Goal: Transaction & Acquisition: Purchase product/service

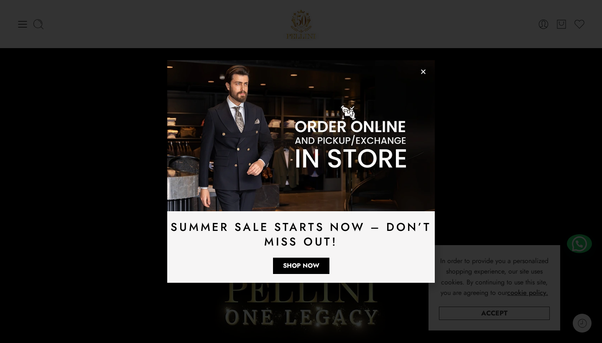
click at [422, 71] on use "Close" at bounding box center [423, 72] width 5 height 5
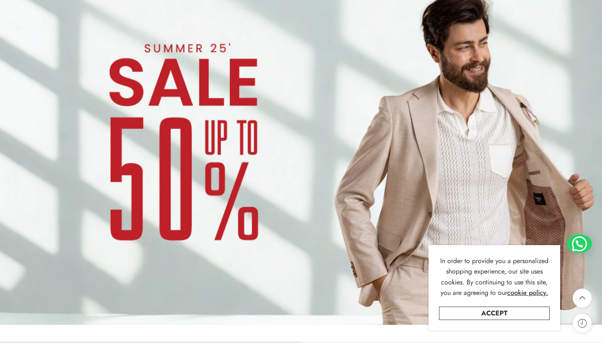
scroll to position [652, 0]
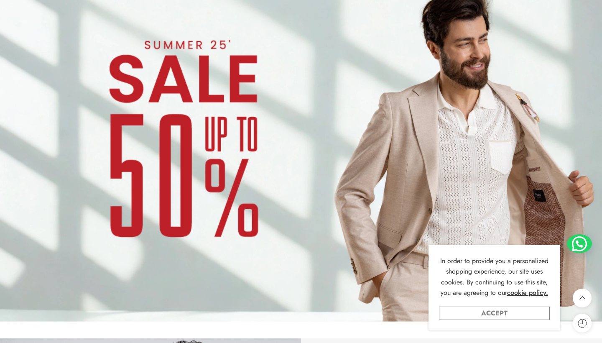
click at [487, 310] on link "Accept" at bounding box center [494, 313] width 111 height 13
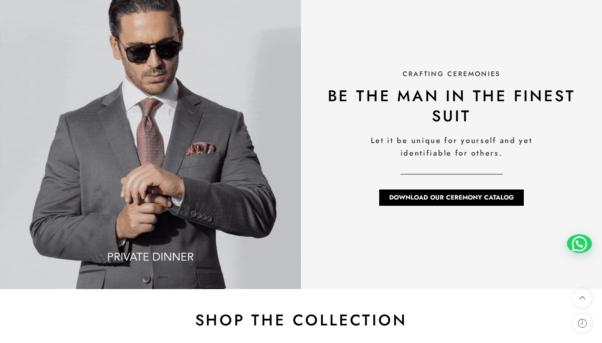
scroll to position [1003, 0]
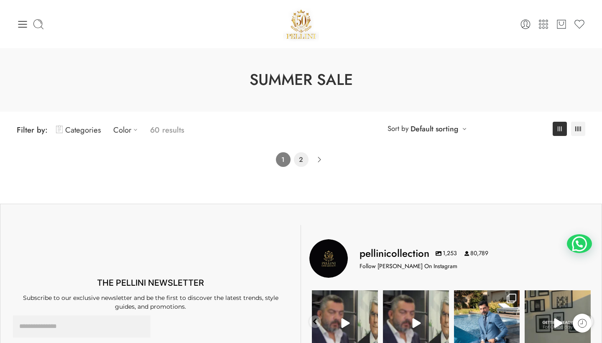
click at [303, 160] on link "2" at bounding box center [301, 159] width 15 height 15
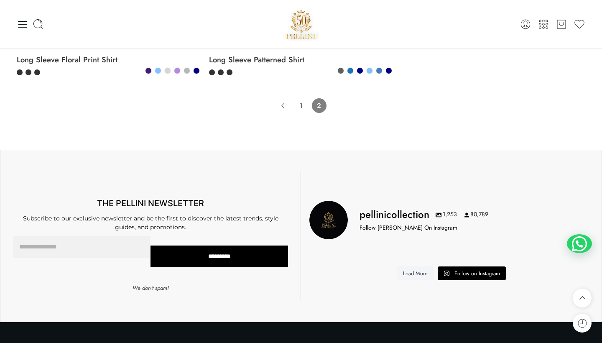
scroll to position [533, 0]
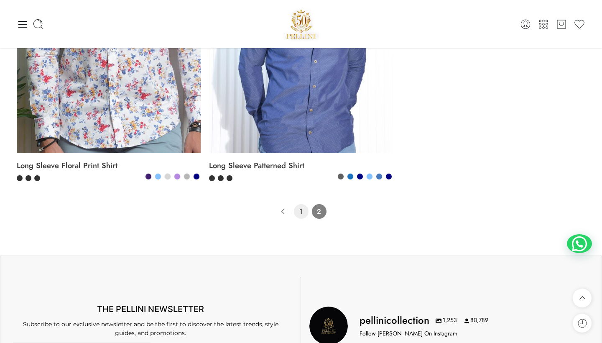
click at [307, 210] on link "1" at bounding box center [301, 211] width 15 height 15
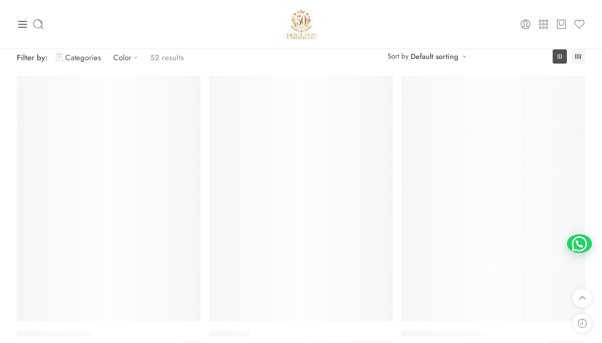
scroll to position [65, 0]
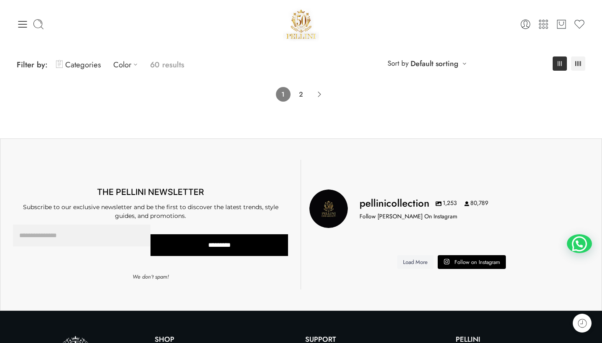
click at [155, 64] on p "60 results" at bounding box center [167, 65] width 34 height 20
click at [71, 64] on link "Categories" at bounding box center [78, 65] width 45 height 20
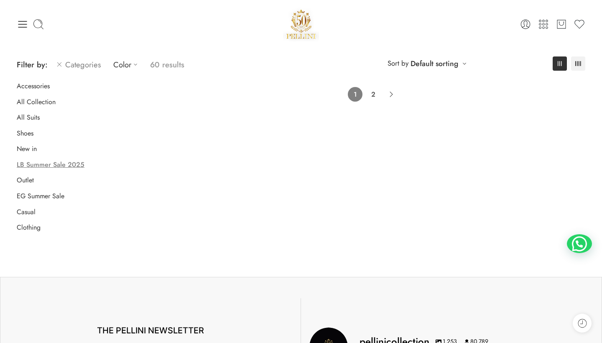
click at [83, 67] on link "Categories" at bounding box center [78, 65] width 45 height 20
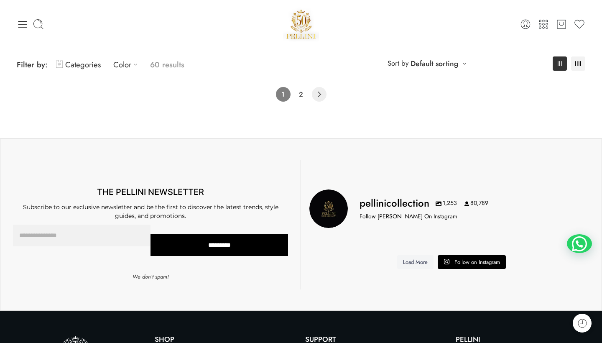
click at [319, 91] on icon "Product Pagination" at bounding box center [319, 94] width 15 height 15
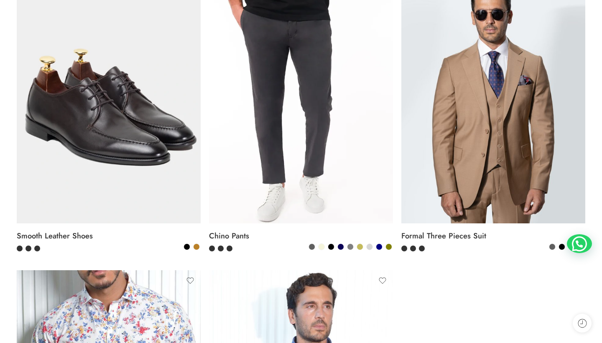
scroll to position [183, 0]
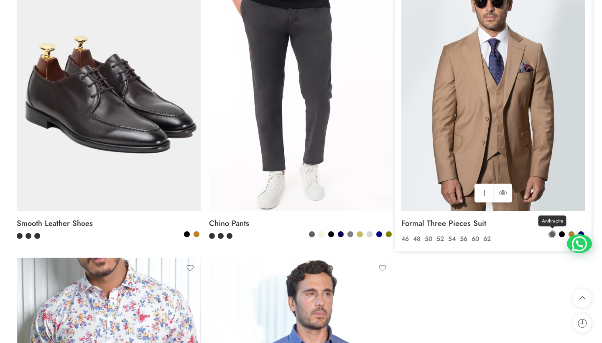
click at [552, 234] on span at bounding box center [553, 234] width 6 height 6
click at [572, 231] on span at bounding box center [572, 234] width 6 height 6
click at [563, 232] on span at bounding box center [562, 234] width 6 height 6
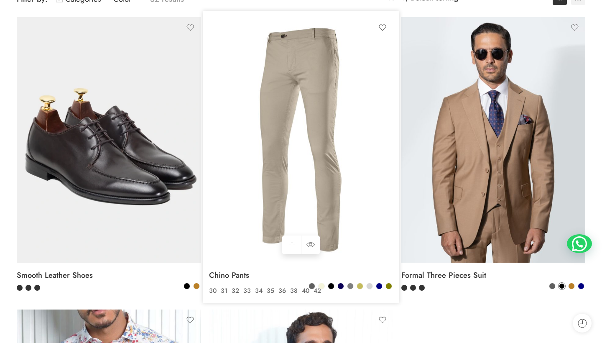
scroll to position [131, 0]
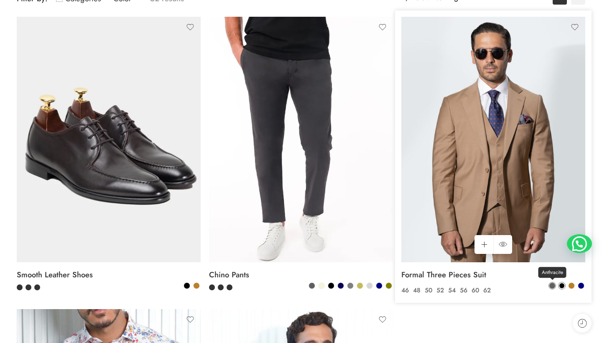
click at [554, 284] on span at bounding box center [553, 286] width 6 height 6
click at [573, 284] on span at bounding box center [572, 286] width 6 height 6
click at [577, 284] on div "Anthracite Black Camel" at bounding box center [567, 287] width 36 height 10
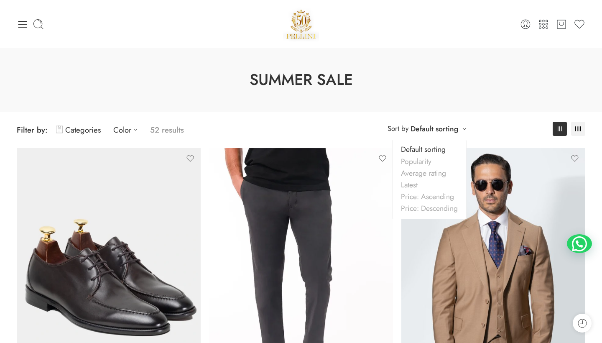
scroll to position [0, 0]
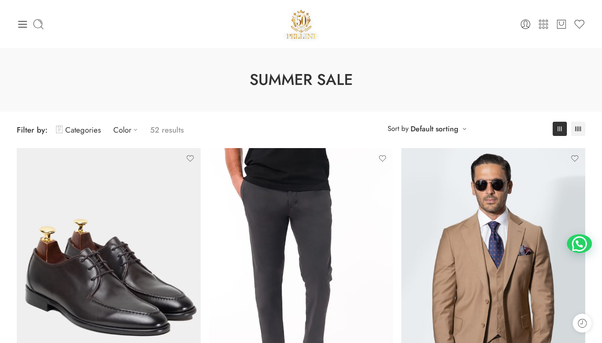
click at [163, 126] on p "52 results" at bounding box center [167, 130] width 34 height 20
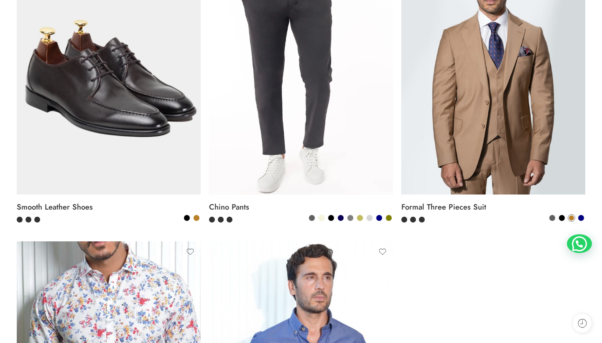
scroll to position [645, 0]
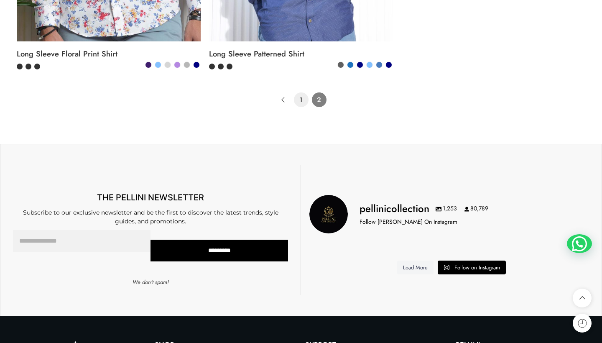
click at [300, 100] on link "1" at bounding box center [301, 99] width 15 height 15
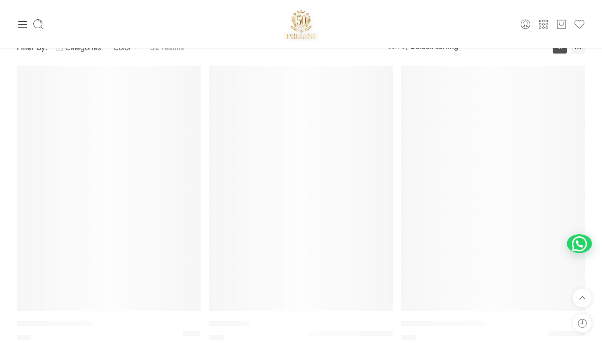
scroll to position [65, 0]
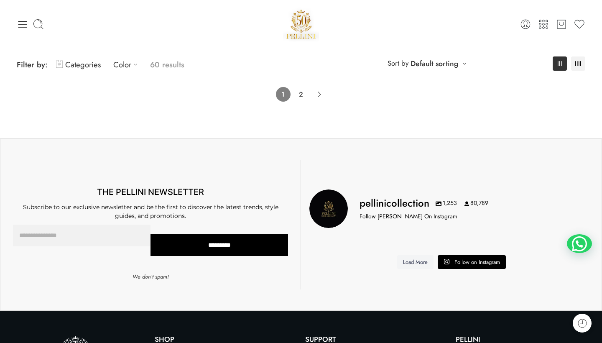
click at [308, 18] on img at bounding box center [301, 24] width 36 height 36
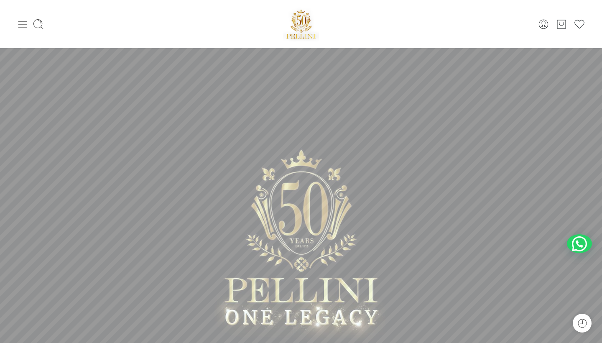
click at [23, 22] on icon at bounding box center [23, 24] width 12 height 12
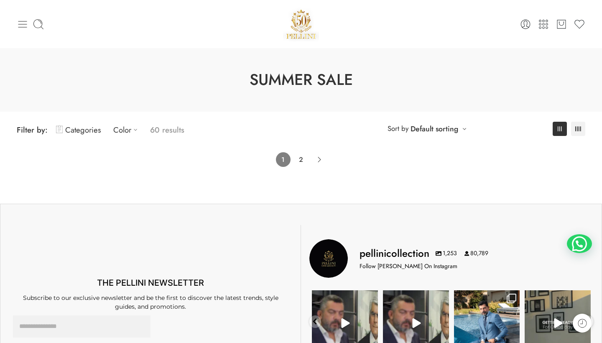
click at [26, 26] on icon at bounding box center [23, 24] width 12 height 12
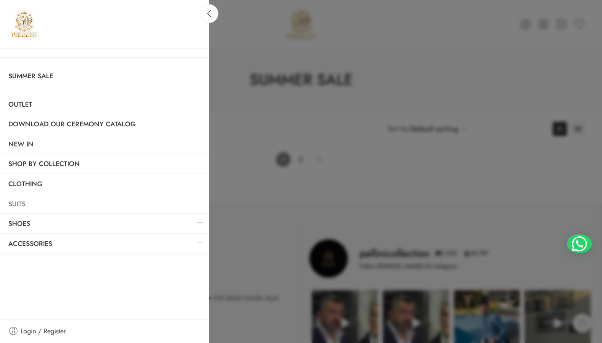
click at [27, 200] on link "Suits" at bounding box center [104, 204] width 209 height 19
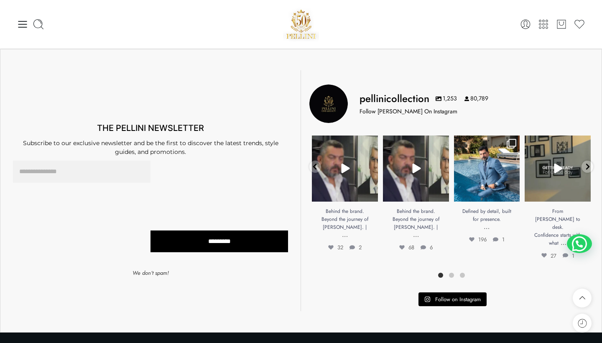
scroll to position [183, 0]
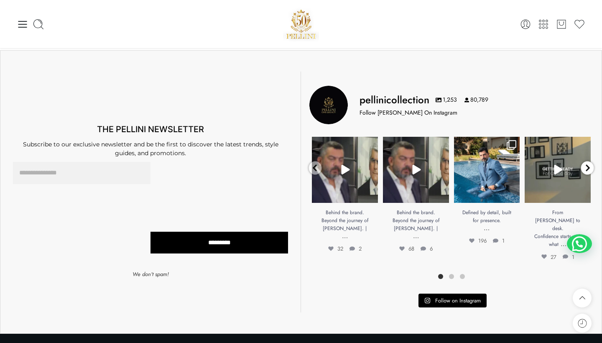
click at [586, 164] on div at bounding box center [587, 167] width 13 height 13
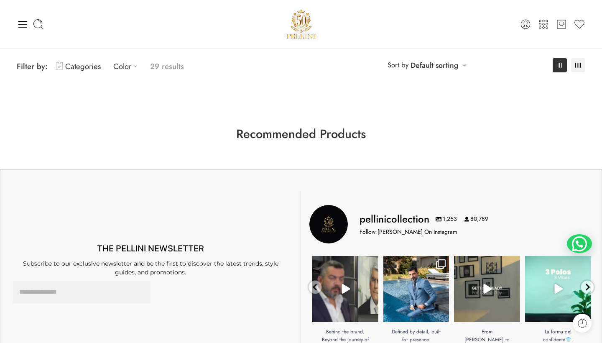
scroll to position [24, 0]
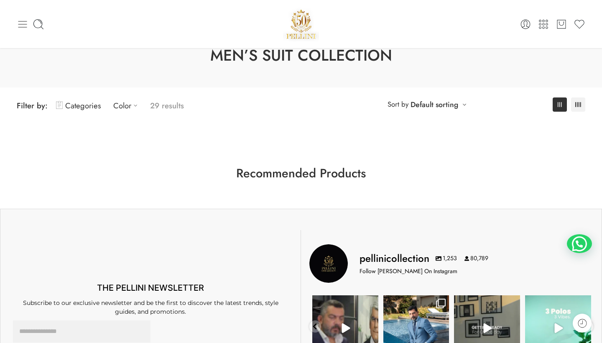
click at [25, 27] on icon at bounding box center [22, 24] width 9 height 7
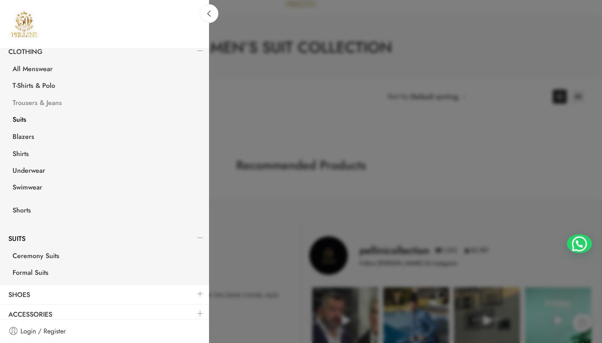
scroll to position [33, 0]
click at [45, 249] on link "Ceremony Suits" at bounding box center [106, 256] width 205 height 17
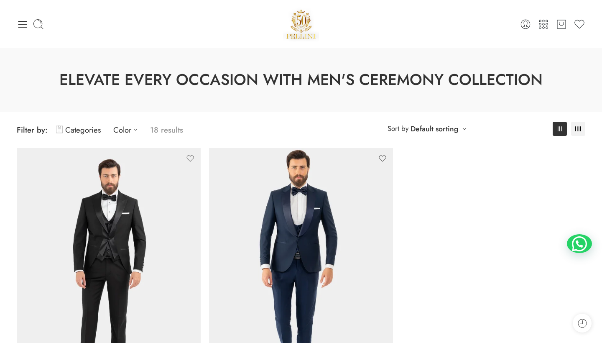
click at [32, 23] on div at bounding box center [111, 24] width 189 height 12
click at [26, 23] on icon at bounding box center [23, 24] width 12 height 12
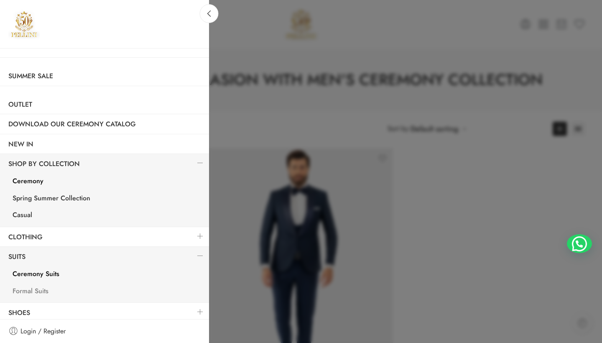
click at [112, 287] on link "Formal Suits" at bounding box center [106, 292] width 205 height 17
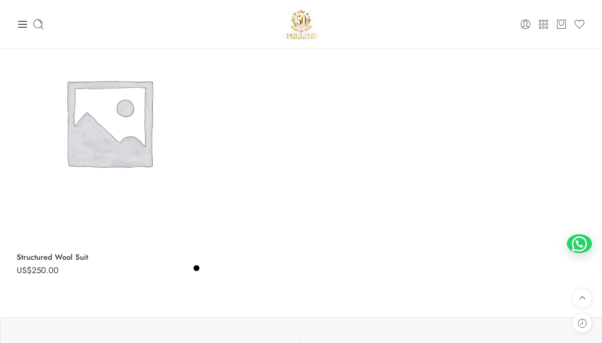
scroll to position [85, 0]
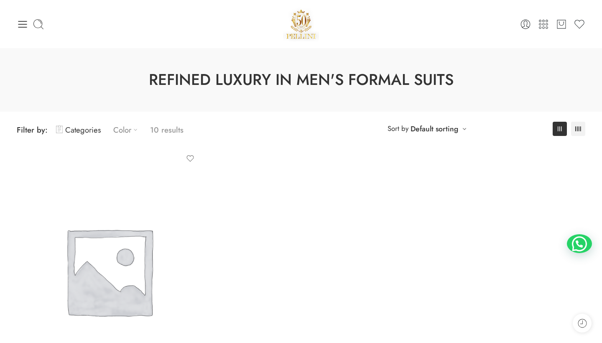
click at [115, 134] on link "Color" at bounding box center [127, 130] width 28 height 20
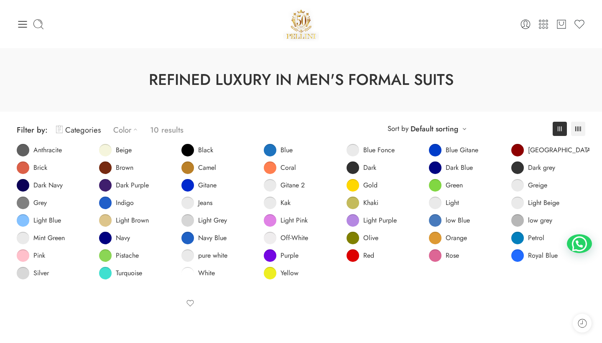
click at [118, 131] on link "Color" at bounding box center [127, 130] width 28 height 20
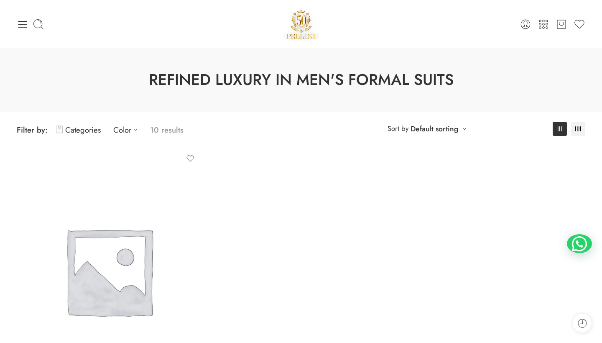
click at [15, 21] on div "0 Cart 0 Wishlist Search here" at bounding box center [301, 24] width 577 height 36
click at [22, 22] on icon at bounding box center [23, 24] width 12 height 12
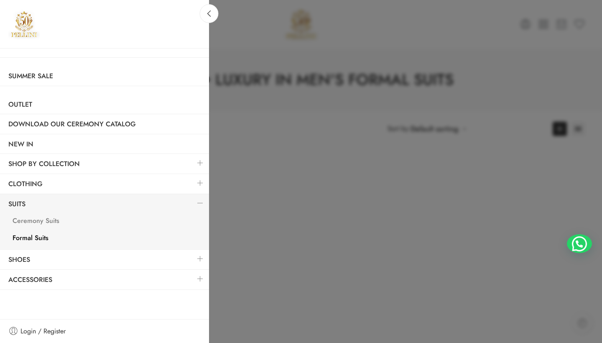
click at [41, 218] on link "Ceremony Suits" at bounding box center [106, 221] width 205 height 17
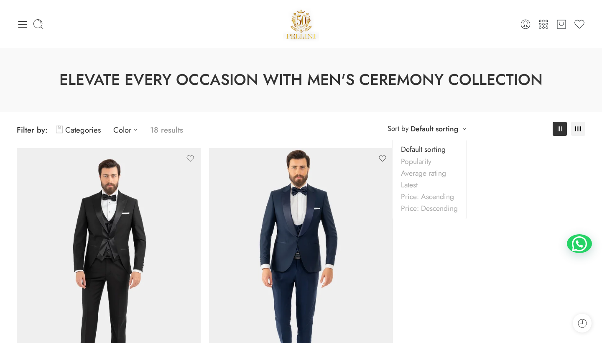
click at [461, 129] on div "**********" at bounding box center [427, 129] width 87 height 14
click at [422, 161] on link "Popularity" at bounding box center [430, 162] width 74 height 12
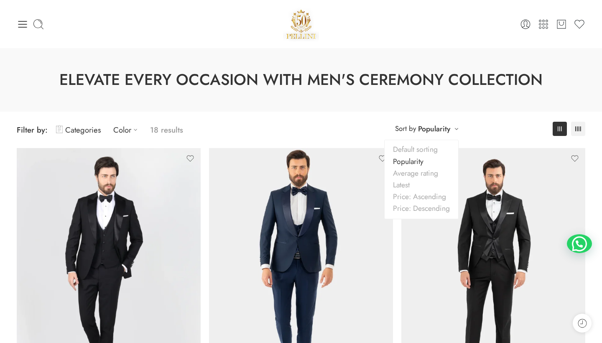
click at [426, 127] on link "Popularity" at bounding box center [434, 129] width 32 height 12
click at [406, 185] on link "Latest" at bounding box center [422, 185] width 74 height 12
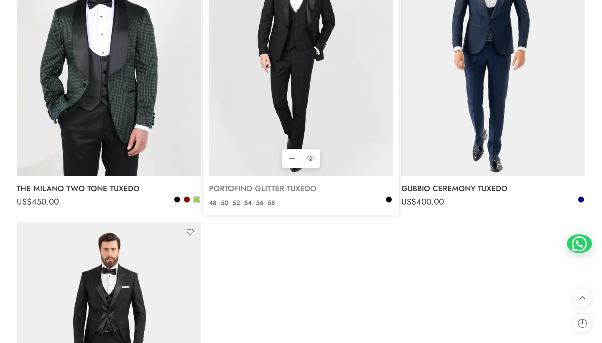
scroll to position [218, 0]
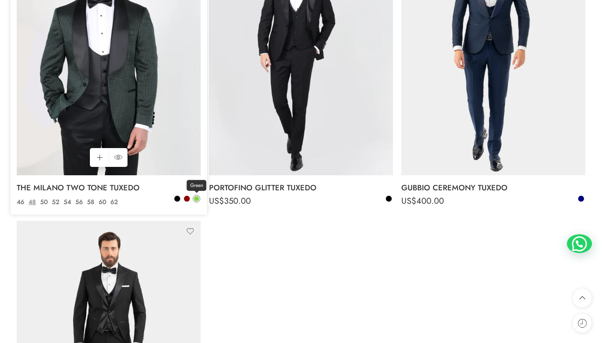
click at [196, 198] on span at bounding box center [196, 198] width 5 height 5
click at [186, 196] on span at bounding box center [187, 199] width 6 height 6
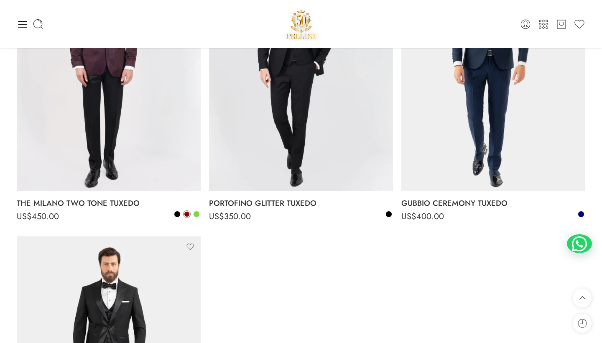
scroll to position [166, 0]
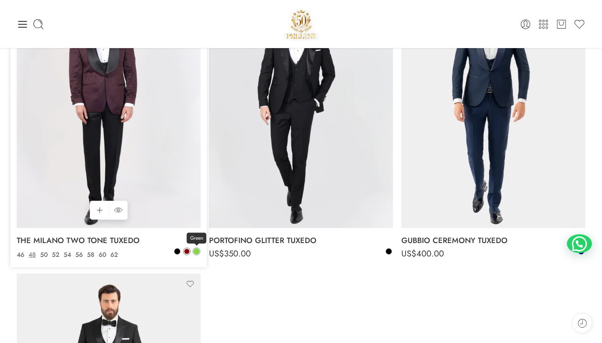
click at [194, 250] on span at bounding box center [197, 251] width 6 height 6
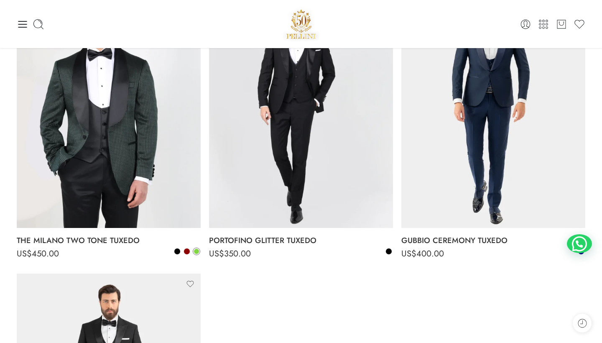
scroll to position [144, 0]
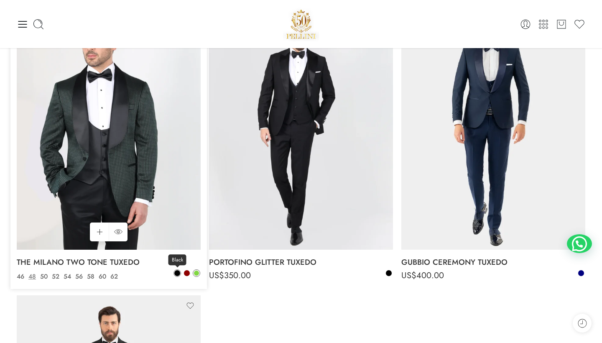
click at [179, 271] on span at bounding box center [177, 273] width 6 height 6
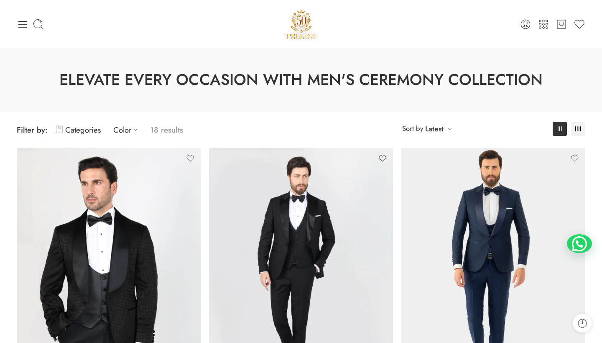
scroll to position [0, 0]
click at [22, 28] on icon at bounding box center [23, 24] width 12 height 12
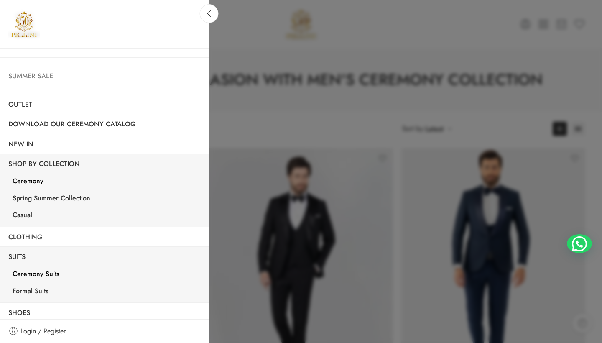
click at [35, 74] on link "Summer Sale" at bounding box center [104, 76] width 209 height 19
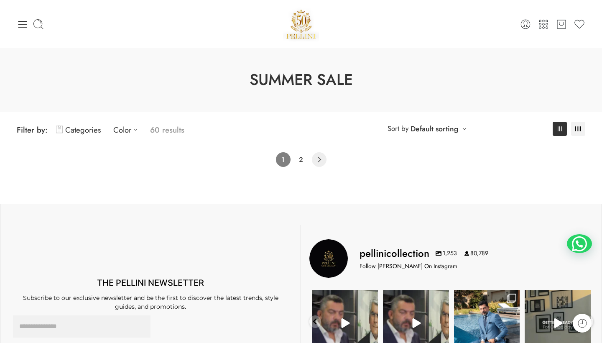
click at [315, 159] on icon "Product Pagination" at bounding box center [319, 159] width 15 height 15
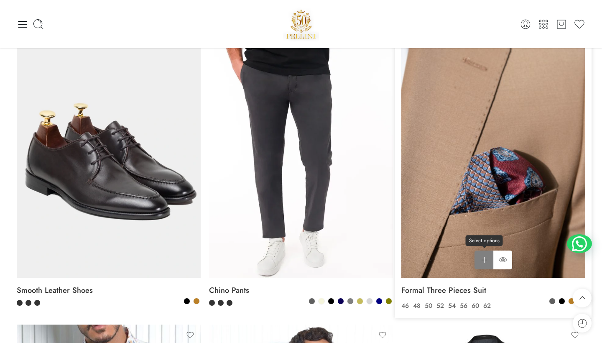
scroll to position [92, 0]
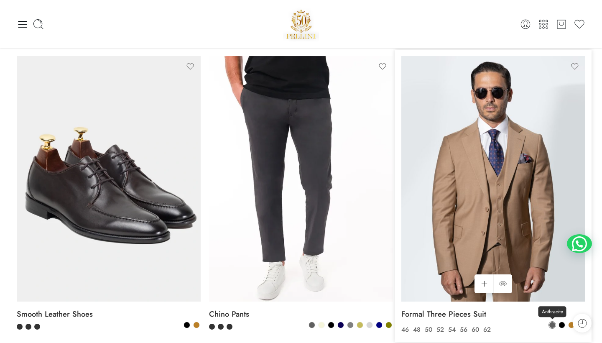
click at [553, 325] on span at bounding box center [553, 325] width 6 height 6
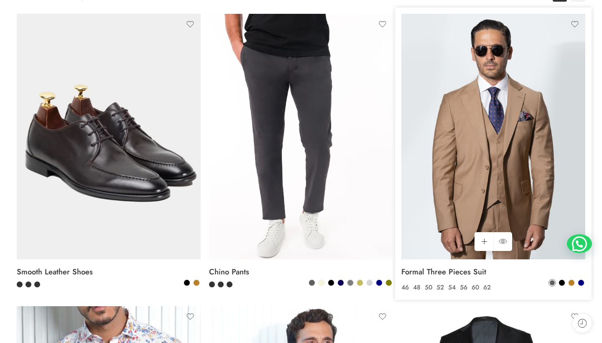
scroll to position [136, 0]
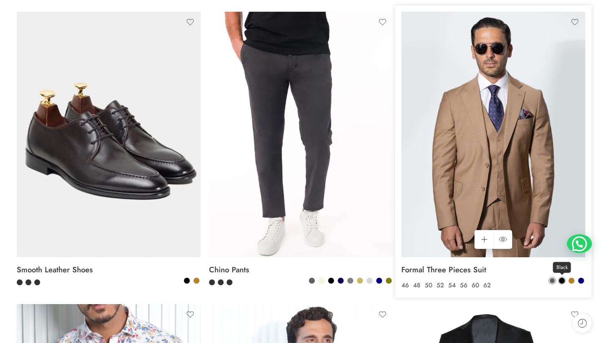
click at [562, 282] on span at bounding box center [562, 281] width 6 height 6
click at [572, 280] on span at bounding box center [572, 281] width 6 height 6
click at [581, 278] on span at bounding box center [582, 281] width 6 height 6
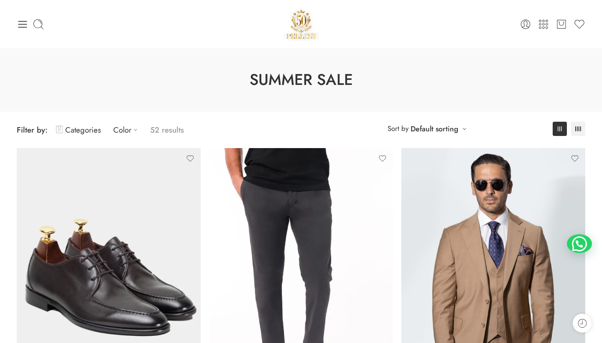
scroll to position [0, 0]
click at [26, 18] on icon at bounding box center [23, 24] width 12 height 12
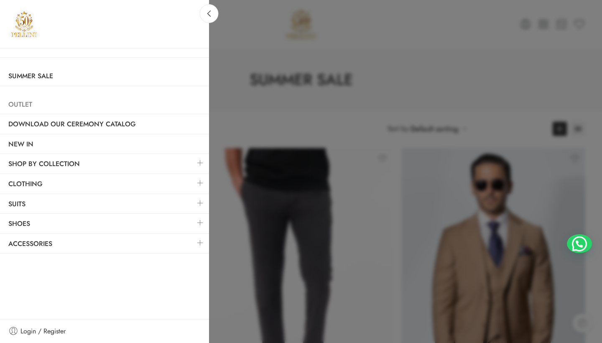
click at [28, 105] on link "Outlet" at bounding box center [104, 104] width 209 height 19
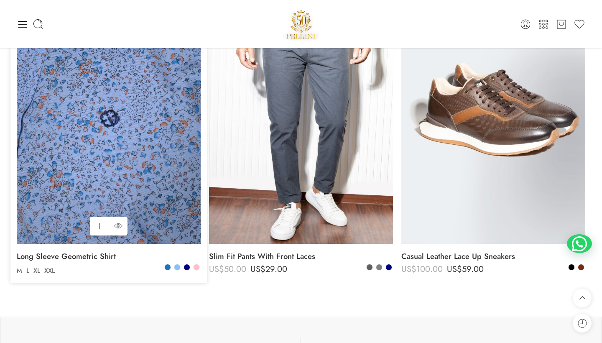
scroll to position [440, 0]
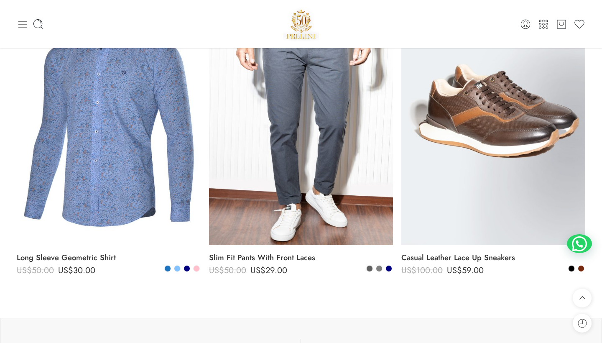
click at [27, 23] on icon at bounding box center [23, 24] width 12 height 12
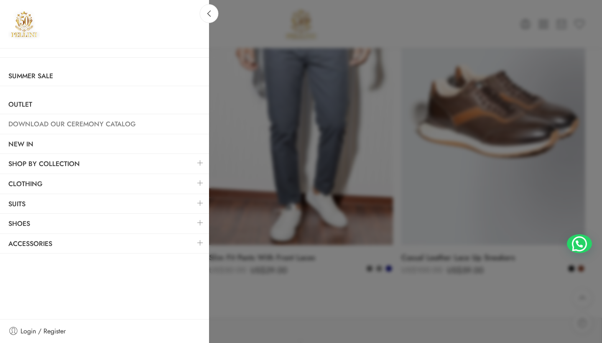
click at [59, 121] on link "Download Our Ceremony Catalog" at bounding box center [104, 124] width 209 height 19
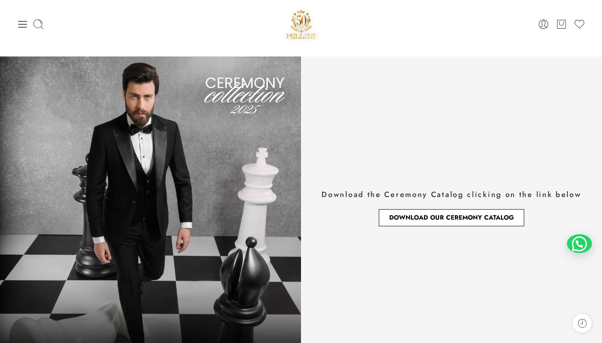
click at [438, 215] on span "Download Our Ceremony Catalog" at bounding box center [451, 218] width 125 height 6
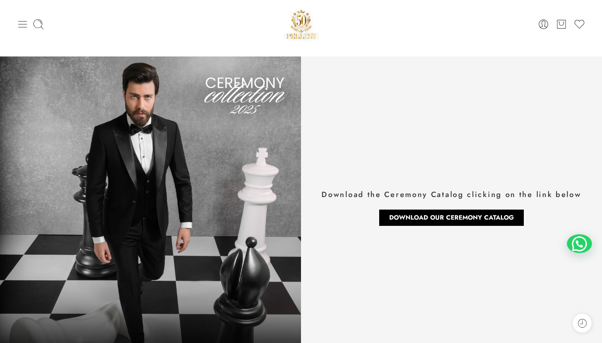
click at [23, 21] on icon at bounding box center [22, 24] width 9 height 7
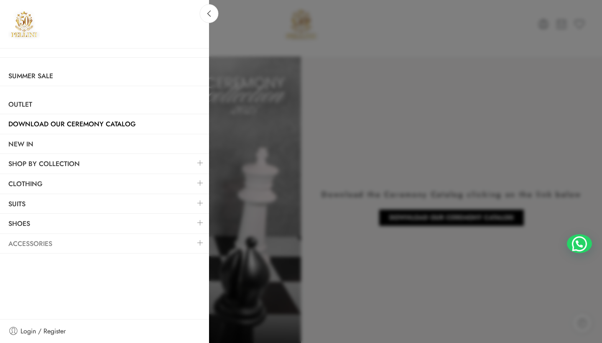
click at [74, 237] on link "Accessories" at bounding box center [104, 243] width 209 height 19
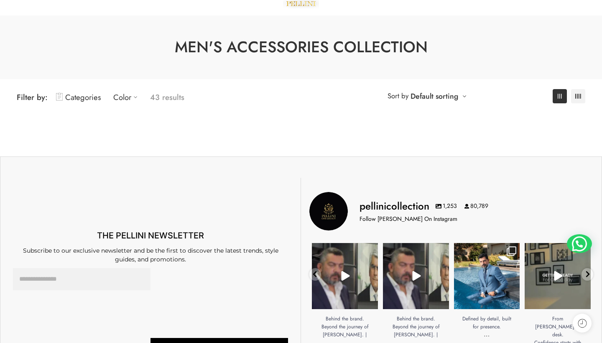
scroll to position [33, 0]
drag, startPoint x: 319, startPoint y: 28, endPoint x: 456, endPoint y: 40, distance: 137.3
click at [456, 40] on h1 "Men's Accessories Collection" at bounding box center [301, 47] width 561 height 22
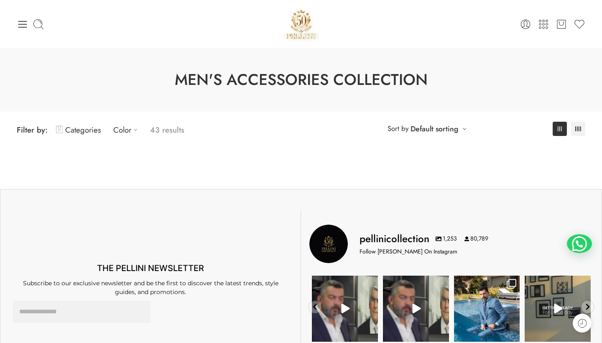
scroll to position [0, 0]
click at [301, 26] on img at bounding box center [301, 24] width 36 height 36
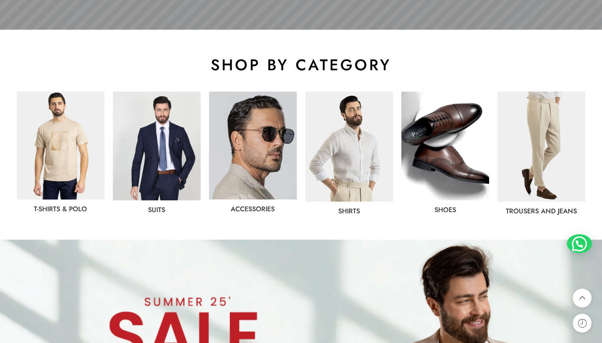
scroll to position [396, 0]
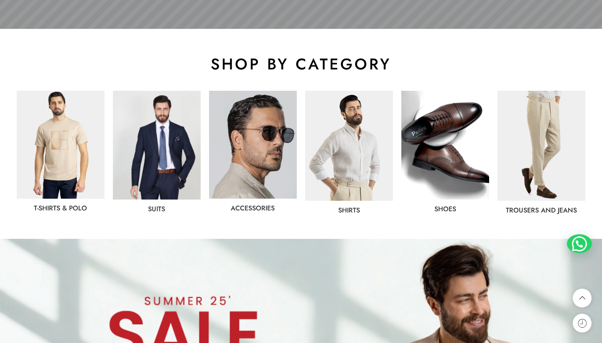
click at [162, 168] on img at bounding box center [157, 145] width 88 height 109
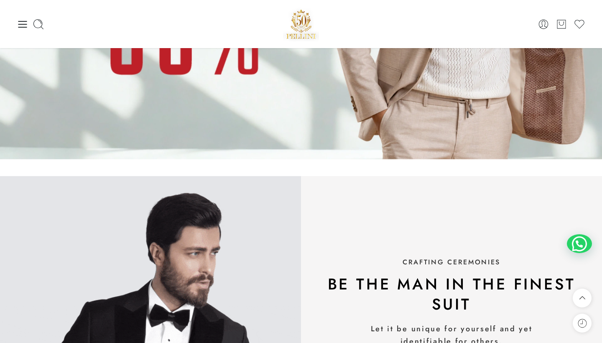
scroll to position [812, 0]
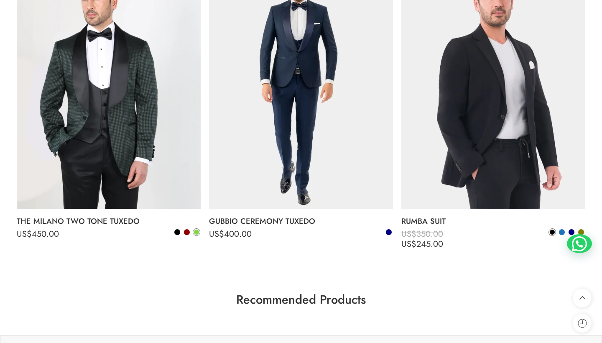
scroll to position [512, 0]
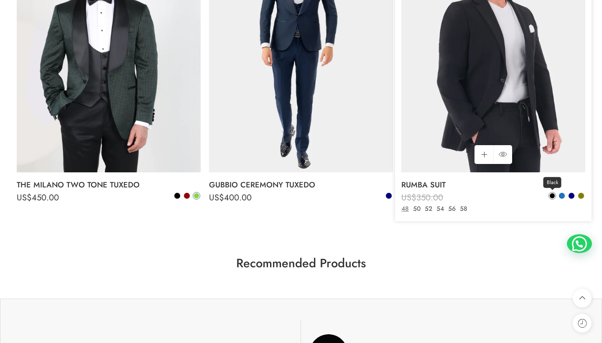
click at [555, 195] on span at bounding box center [552, 195] width 5 height 5
click at [561, 194] on span at bounding box center [562, 196] width 6 height 6
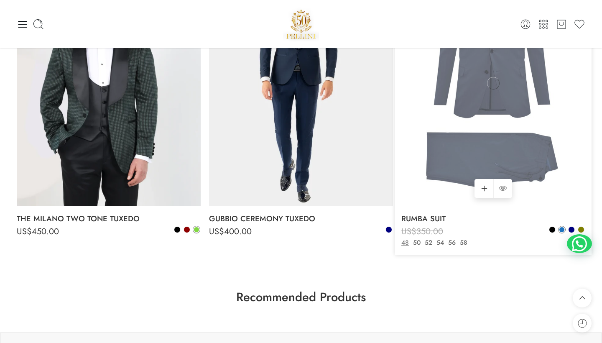
scroll to position [474, 0]
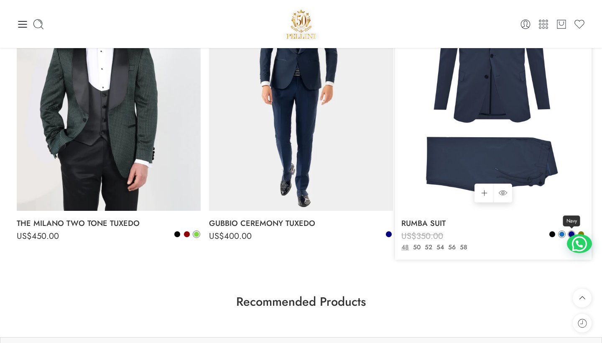
click at [573, 232] on span at bounding box center [572, 234] width 6 height 6
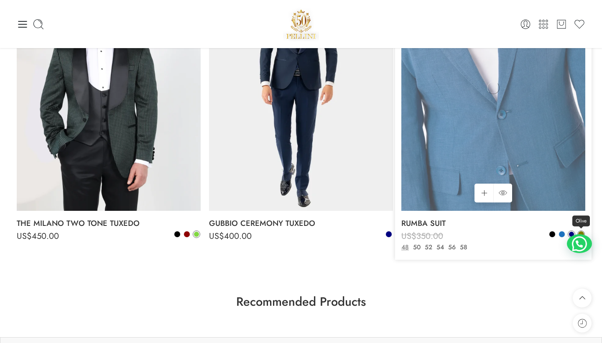
click at [582, 232] on span at bounding box center [582, 234] width 6 height 6
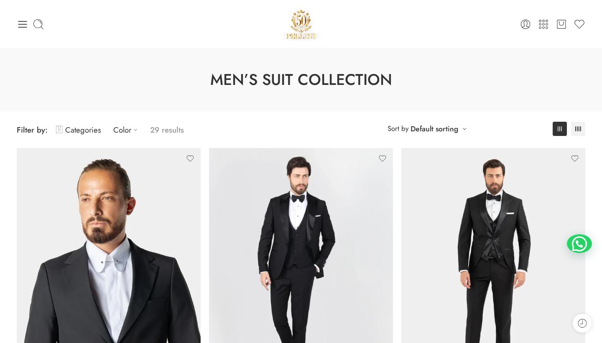
scroll to position [0, 0]
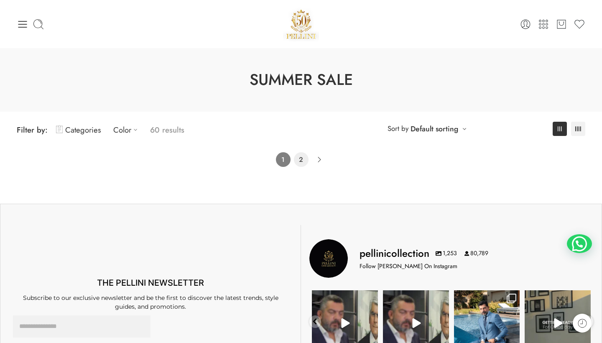
click at [295, 154] on link "2" at bounding box center [301, 159] width 15 height 15
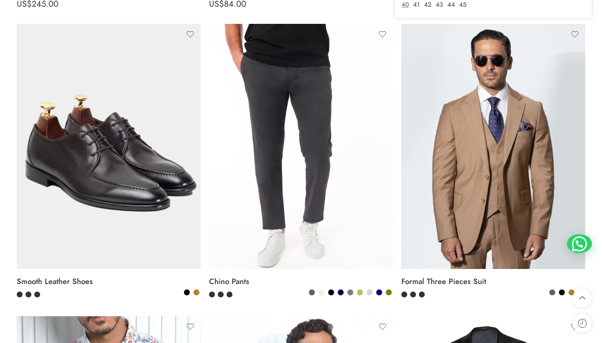
scroll to position [449, 0]
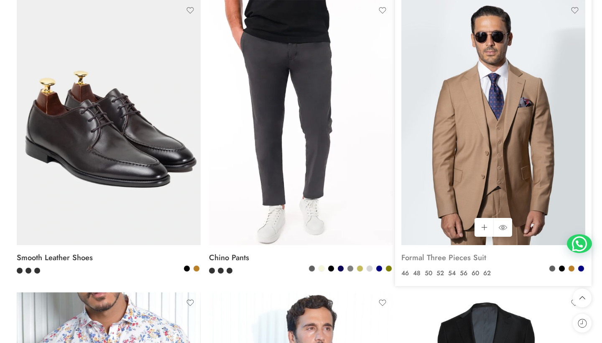
click at [474, 260] on link "Formal Three Pieces Suit" at bounding box center [494, 257] width 184 height 17
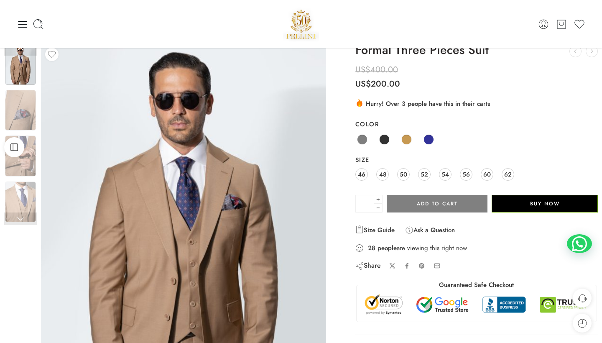
scroll to position [17, 0]
click at [386, 141] on span at bounding box center [384, 139] width 10 height 10
click at [365, 139] on span at bounding box center [362, 139] width 10 height 10
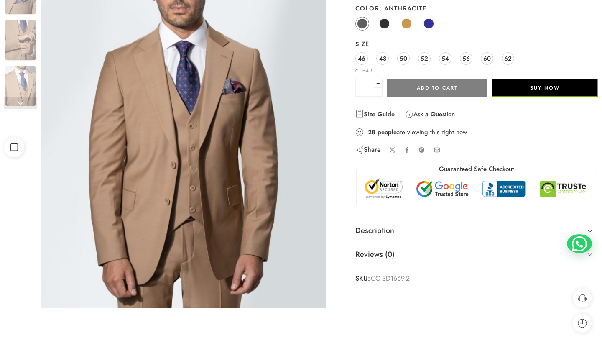
scroll to position [134, 0]
